Goal: Download file/media

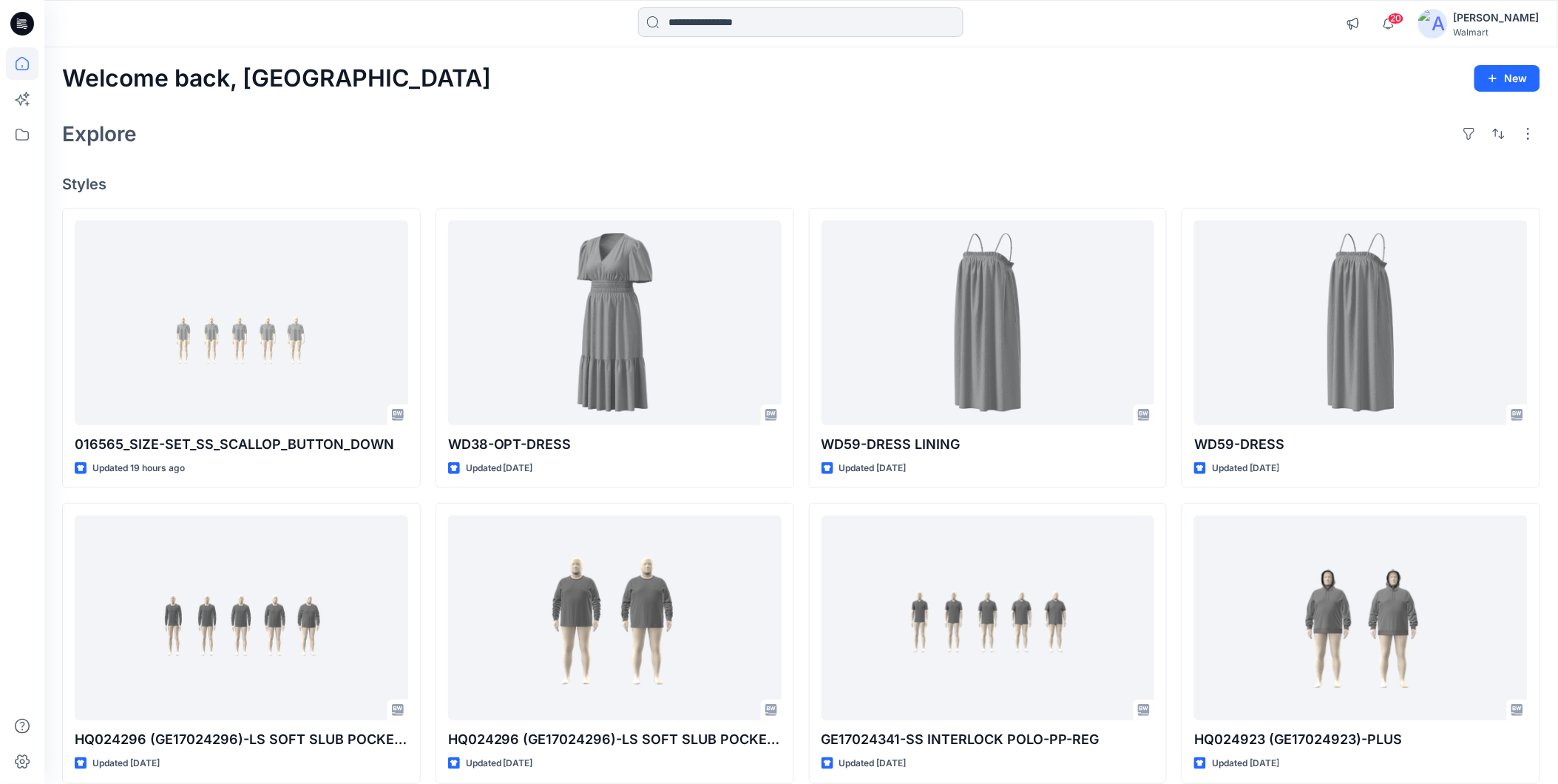
click at [698, 27] on input at bounding box center [801, 22] width 326 height 29
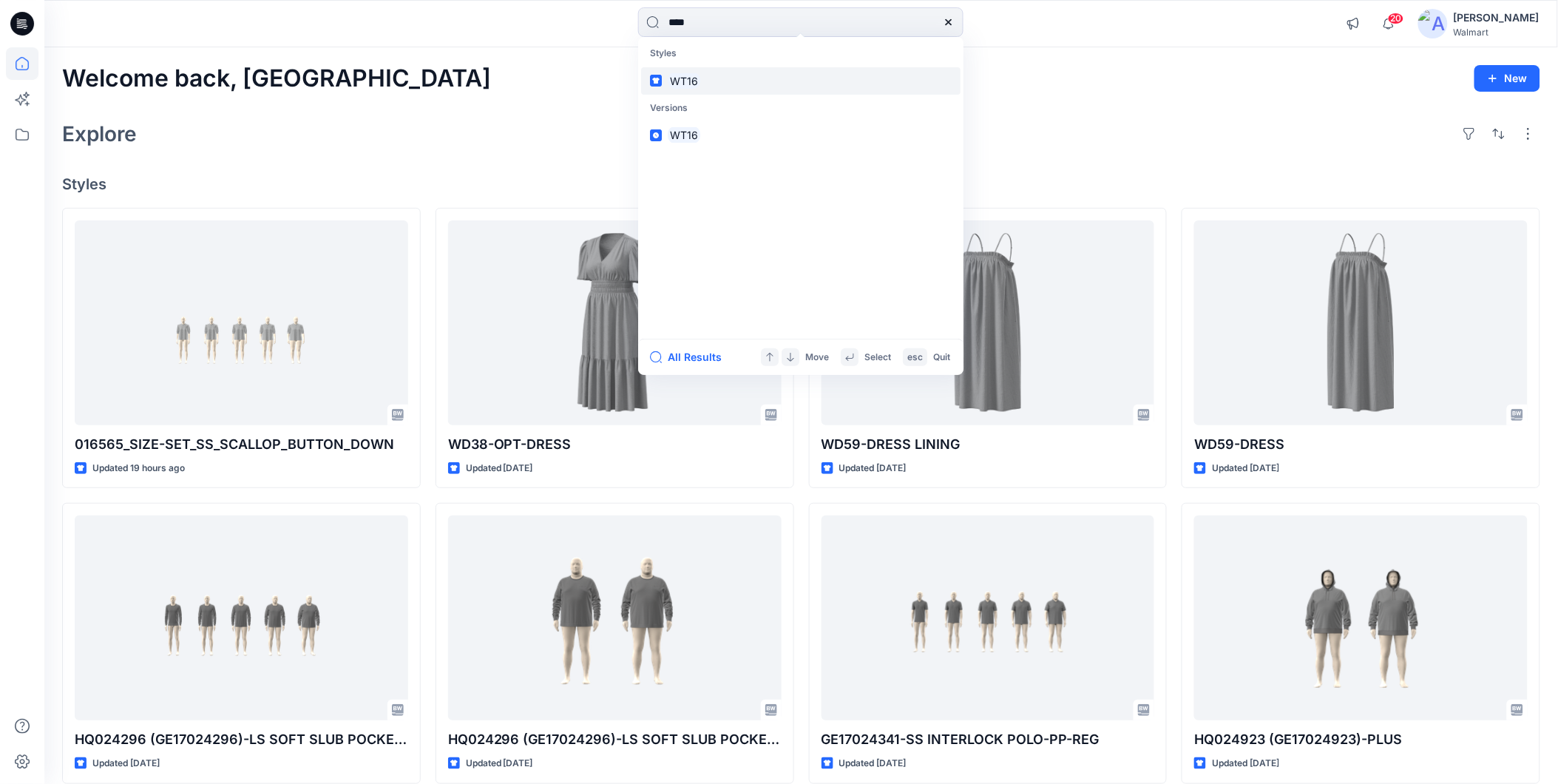
type input "****"
click at [682, 80] on mark "WT16" at bounding box center [683, 81] width 32 height 17
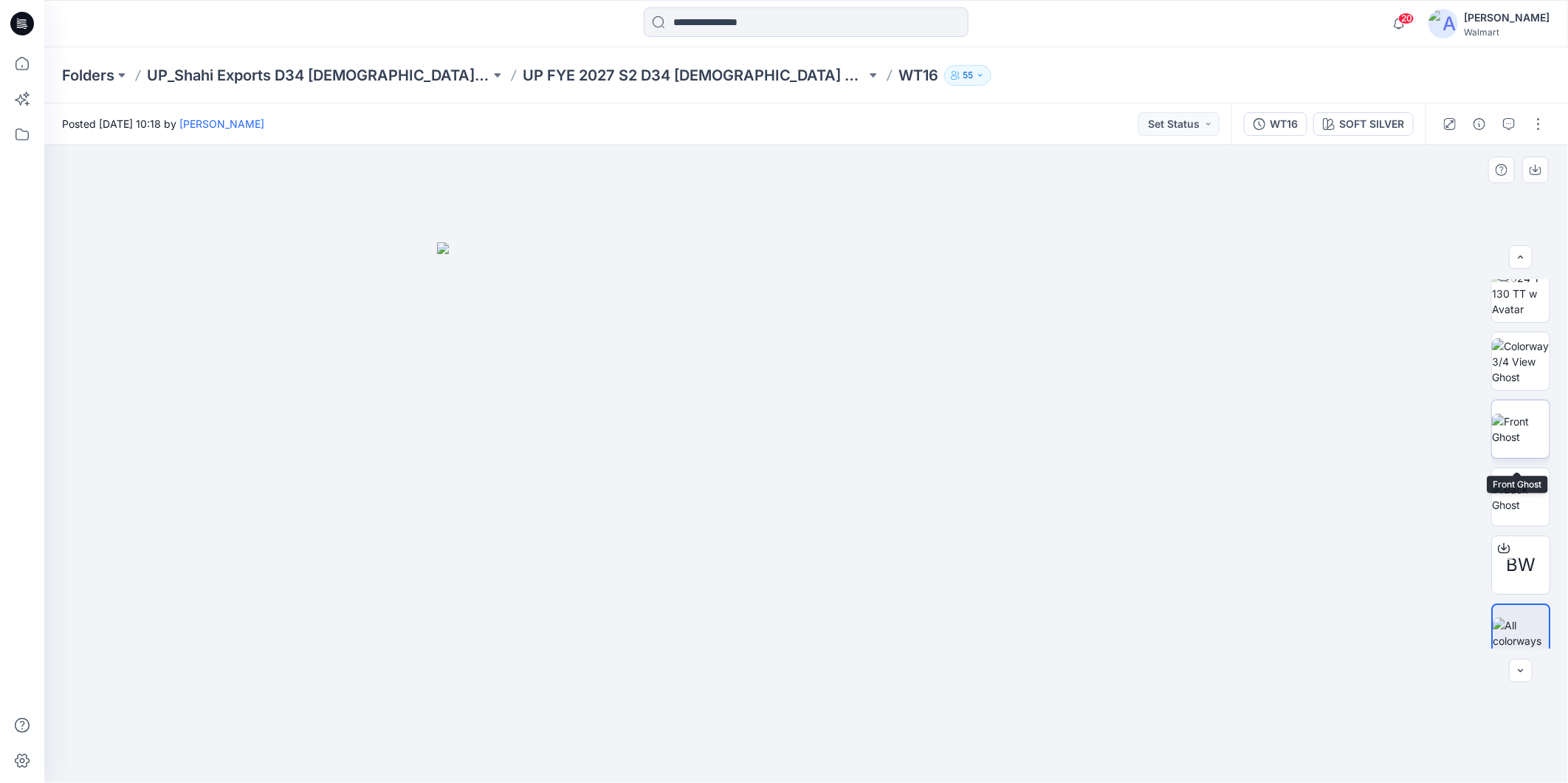
scroll to position [29, 0]
click at [898, 76] on p "WT16" at bounding box center [918, 75] width 40 height 21
click at [1504, 543] on div at bounding box center [1504, 534] width 24 height 24
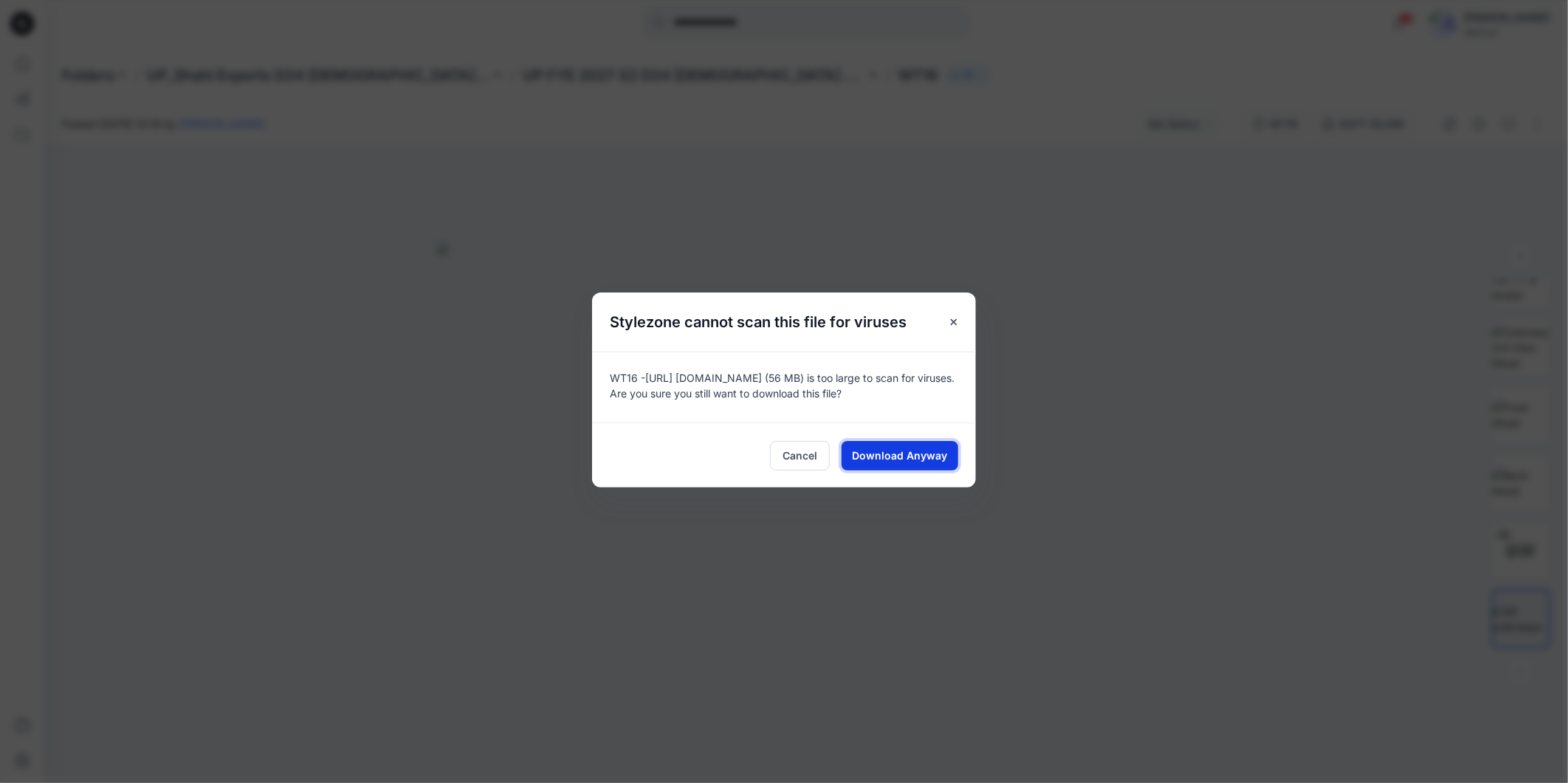
click at [882, 459] on span "Download Anyway" at bounding box center [900, 455] width 95 height 16
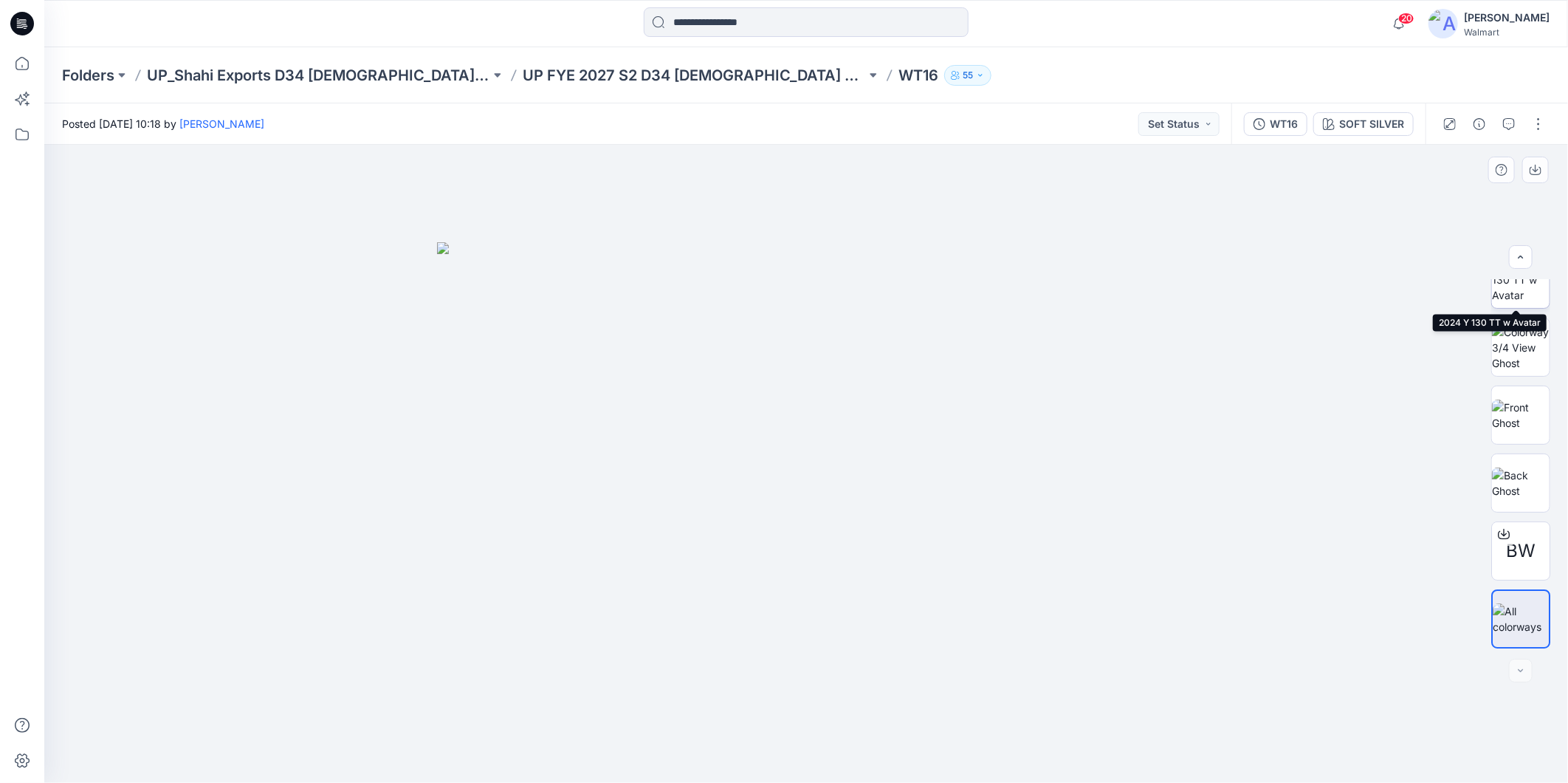
click at [1511, 287] on img at bounding box center [1520, 279] width 58 height 47
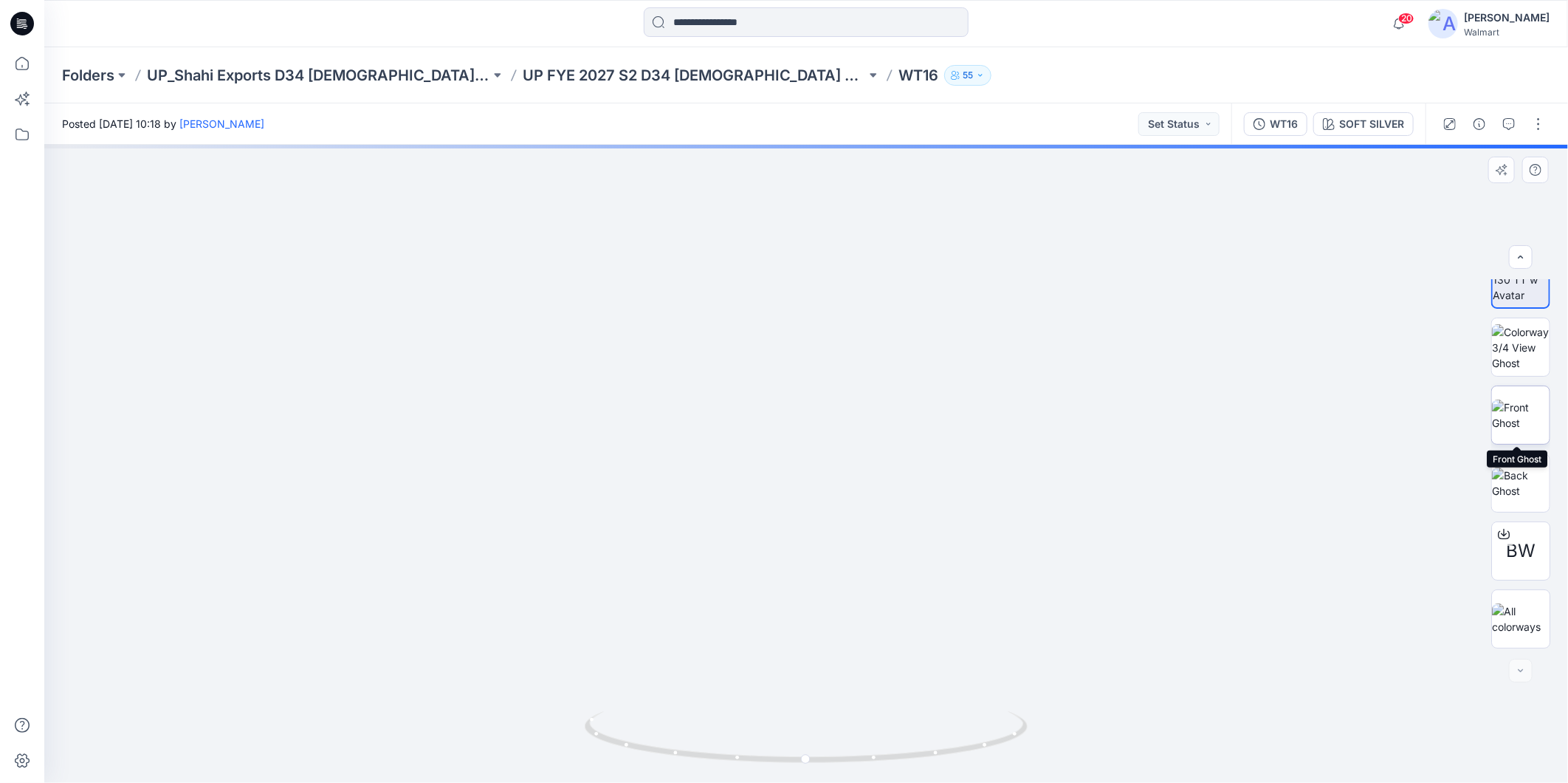
click at [1519, 419] on img at bounding box center [1520, 415] width 58 height 31
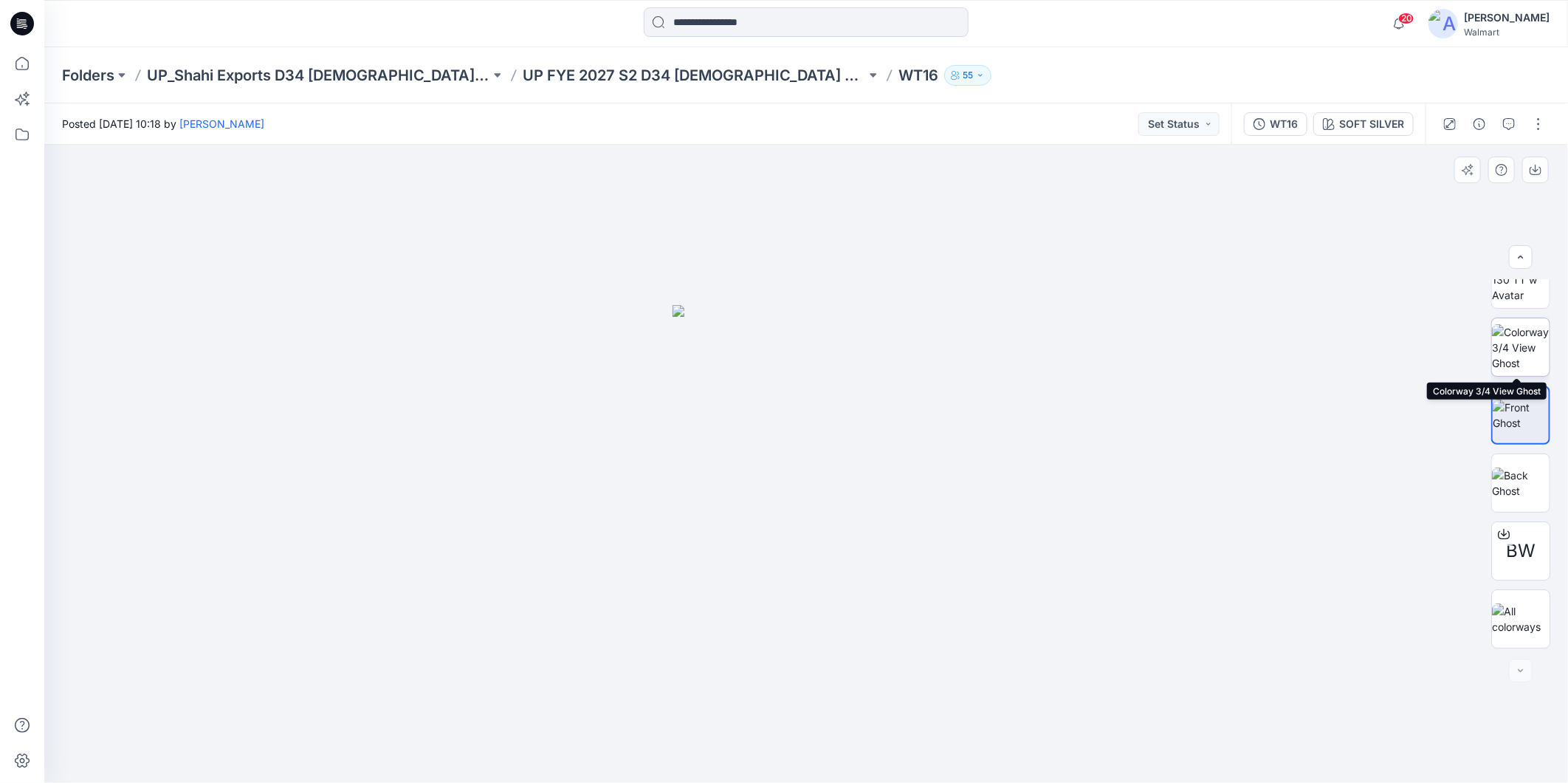
click at [1509, 359] on img at bounding box center [1520, 347] width 58 height 47
click at [1511, 292] on img at bounding box center [1520, 279] width 58 height 47
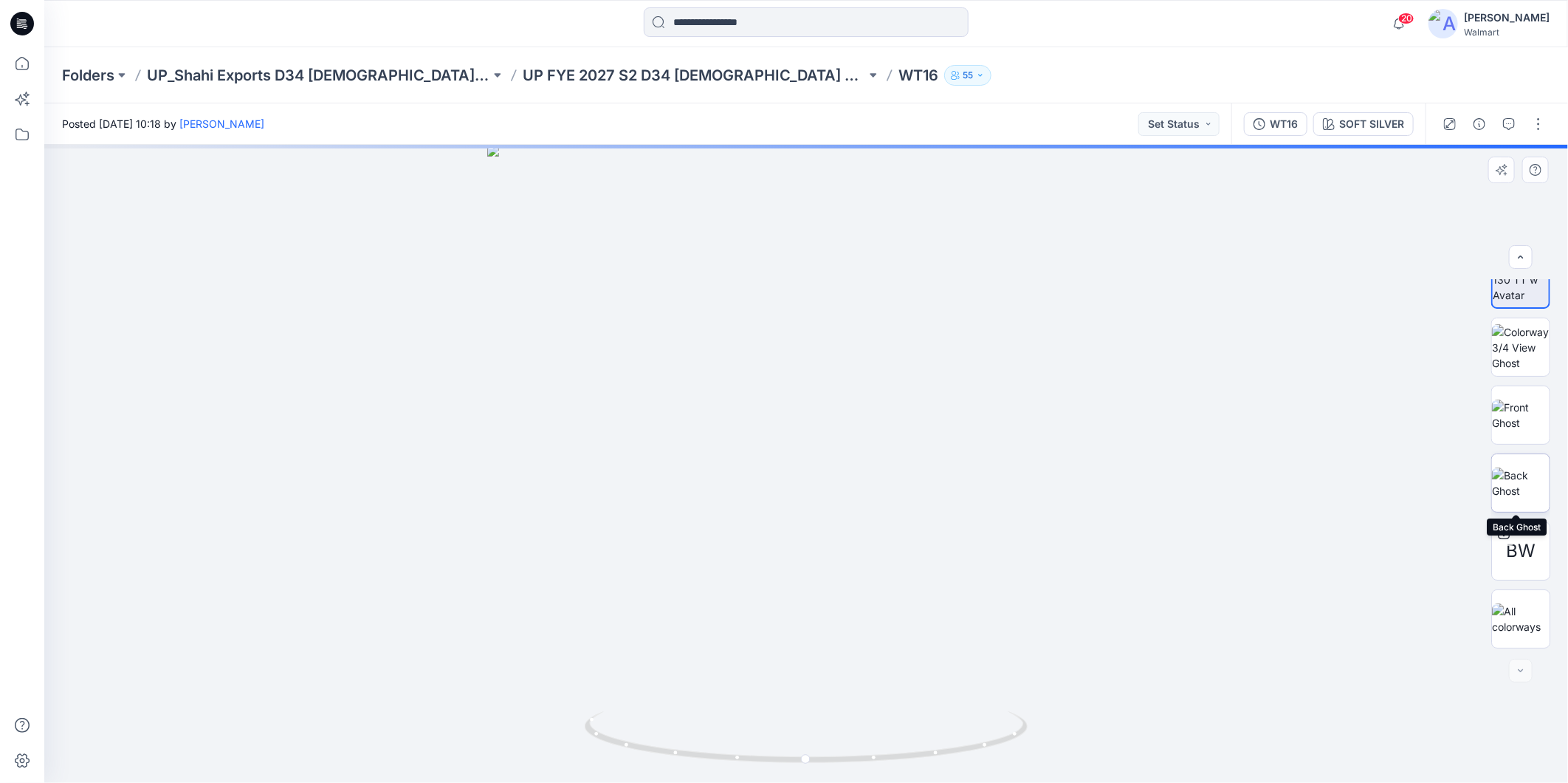
click at [1516, 467] on img at bounding box center [1520, 483] width 58 height 31
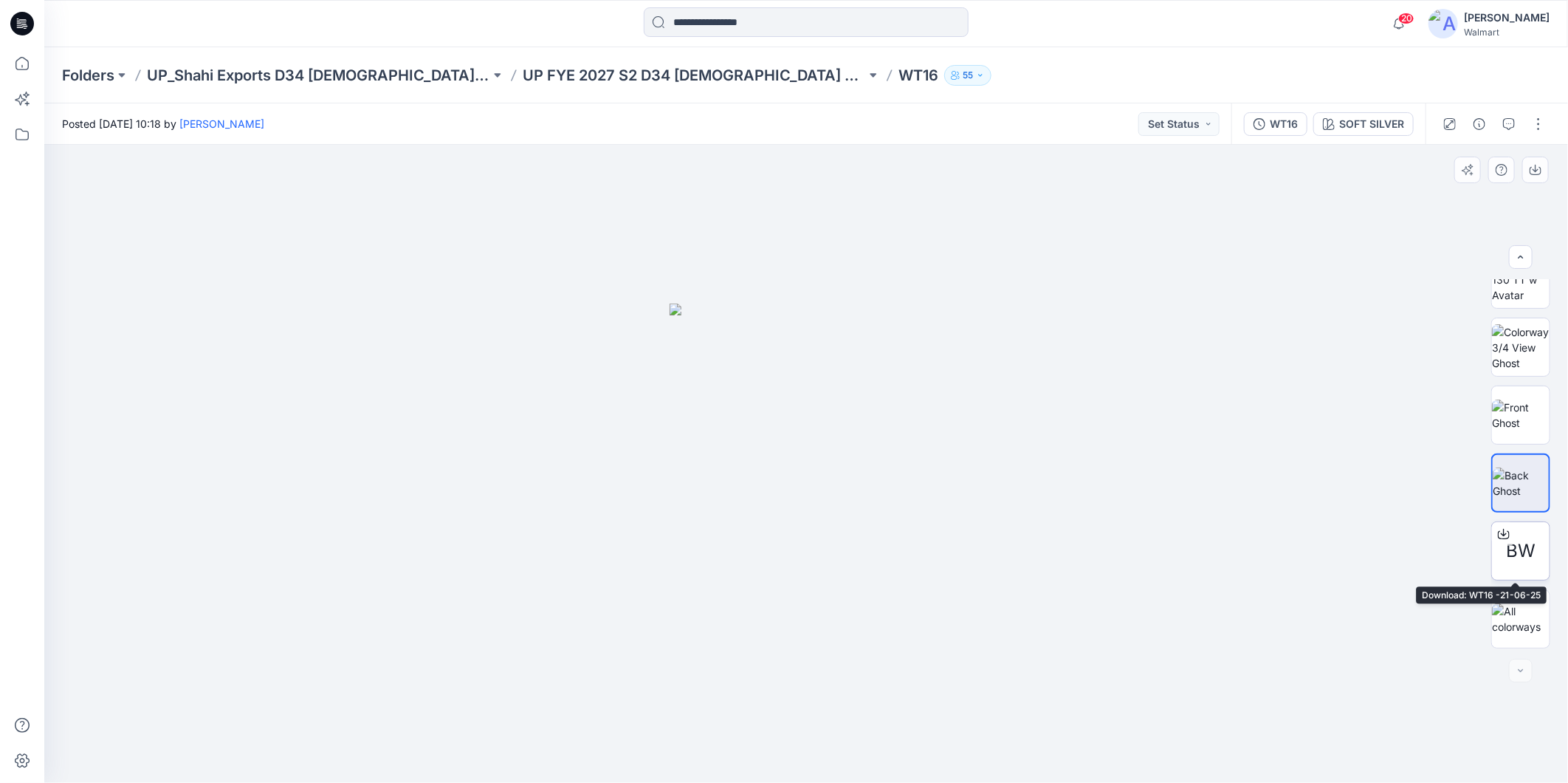
click at [1497, 543] on div at bounding box center [1504, 534] width 24 height 24
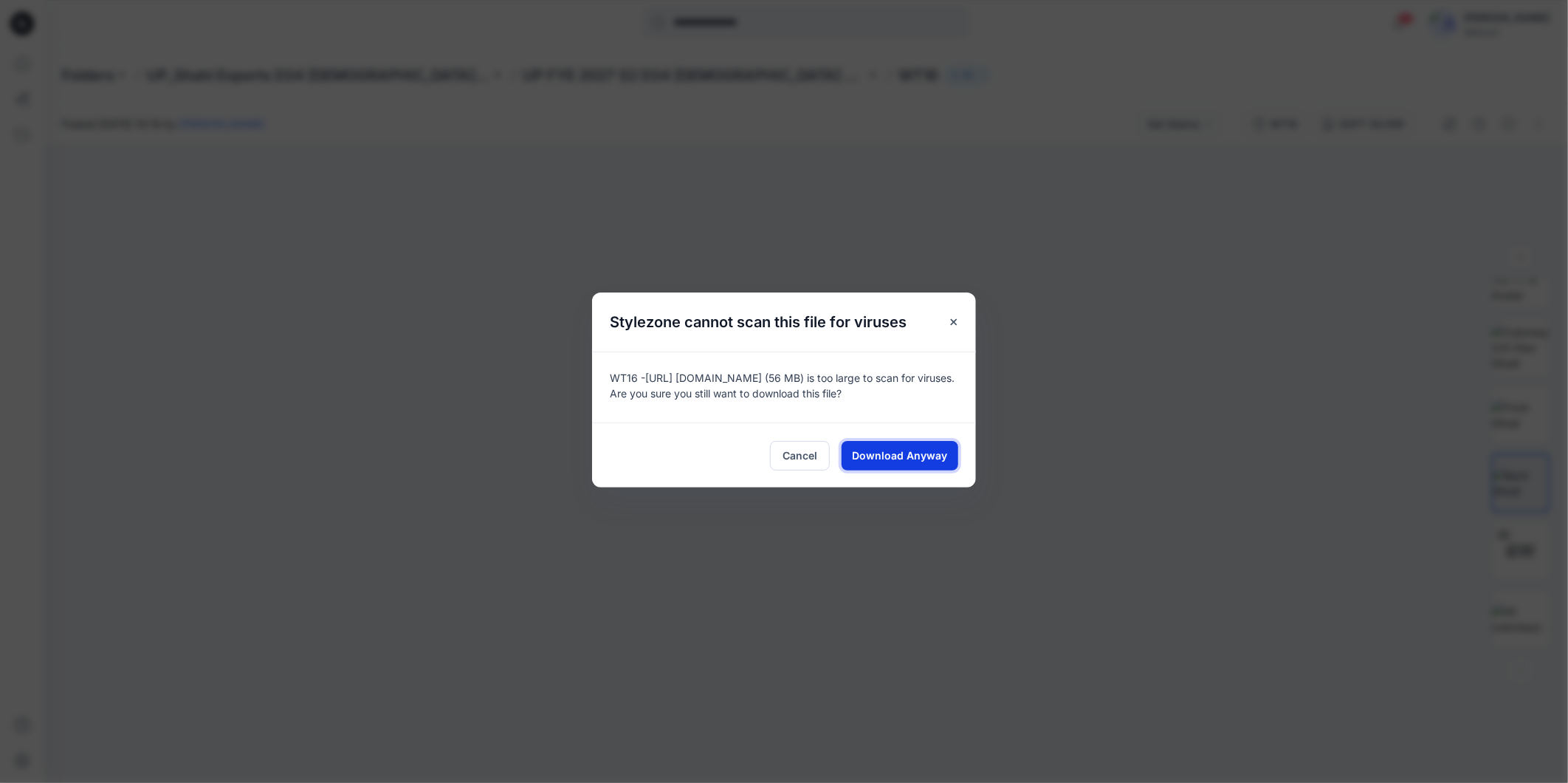
click at [897, 449] on span "Download Anyway" at bounding box center [900, 455] width 95 height 16
